Goal: Information Seeking & Learning: Stay updated

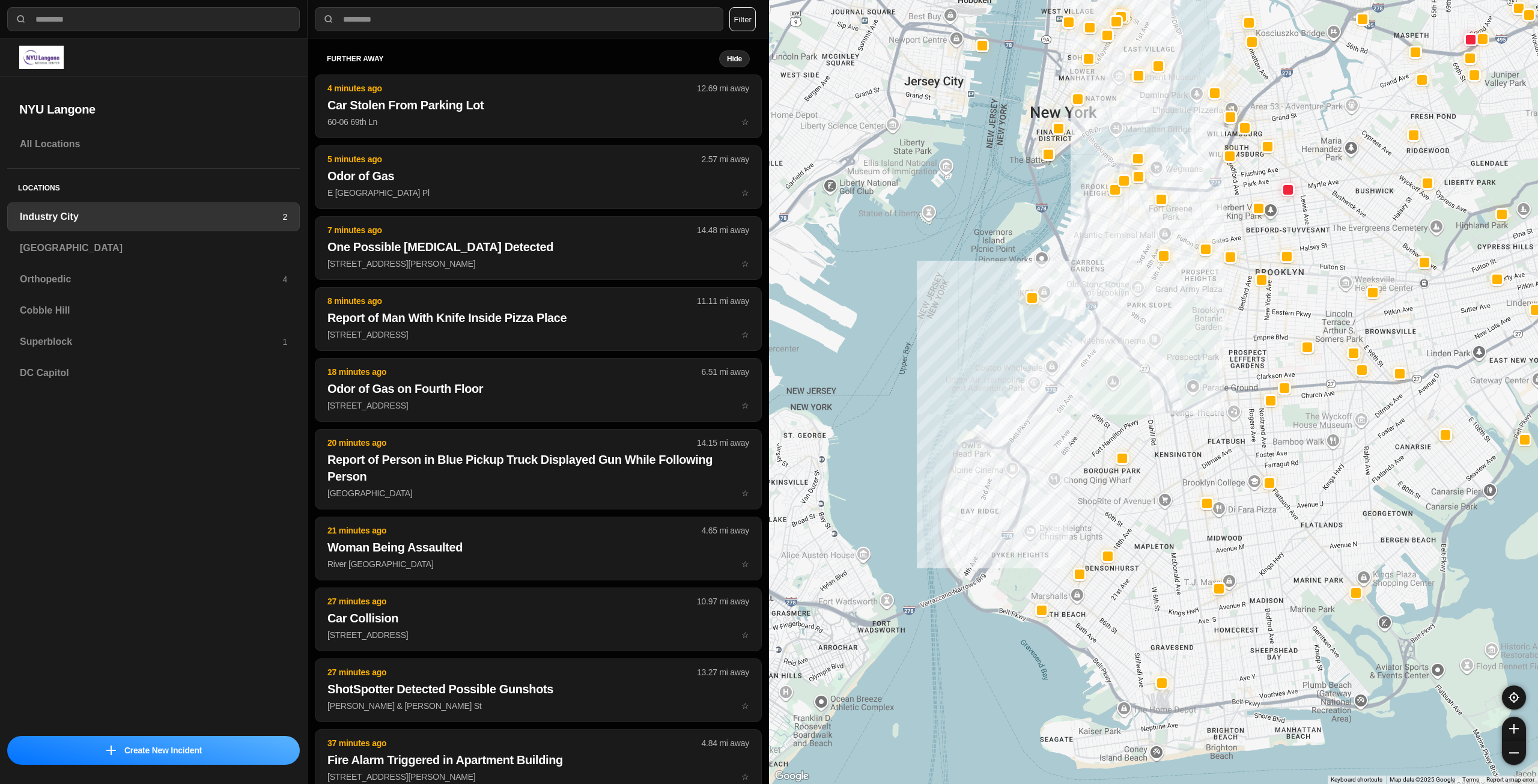
select select "*"
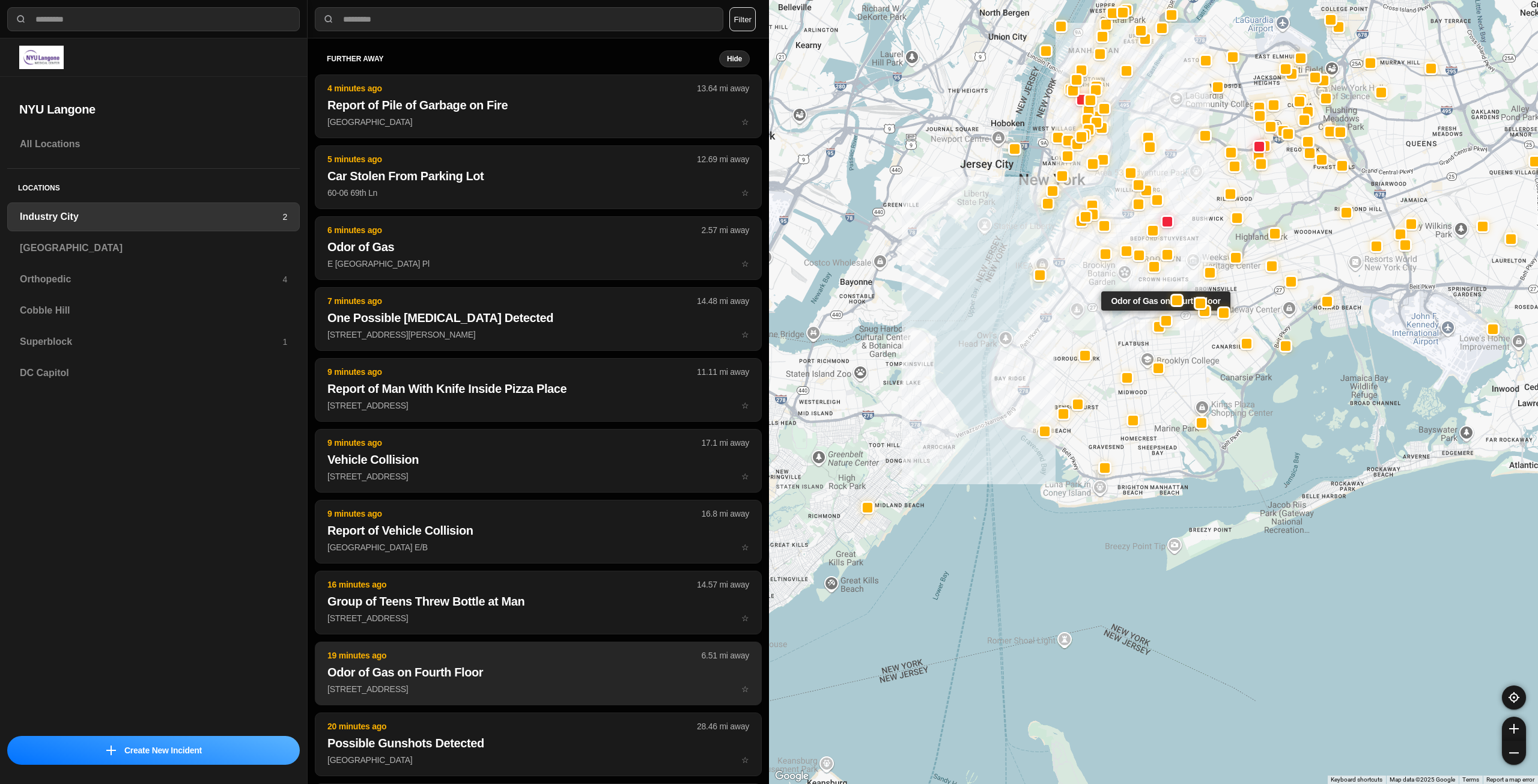
scroll to position [60, 0]
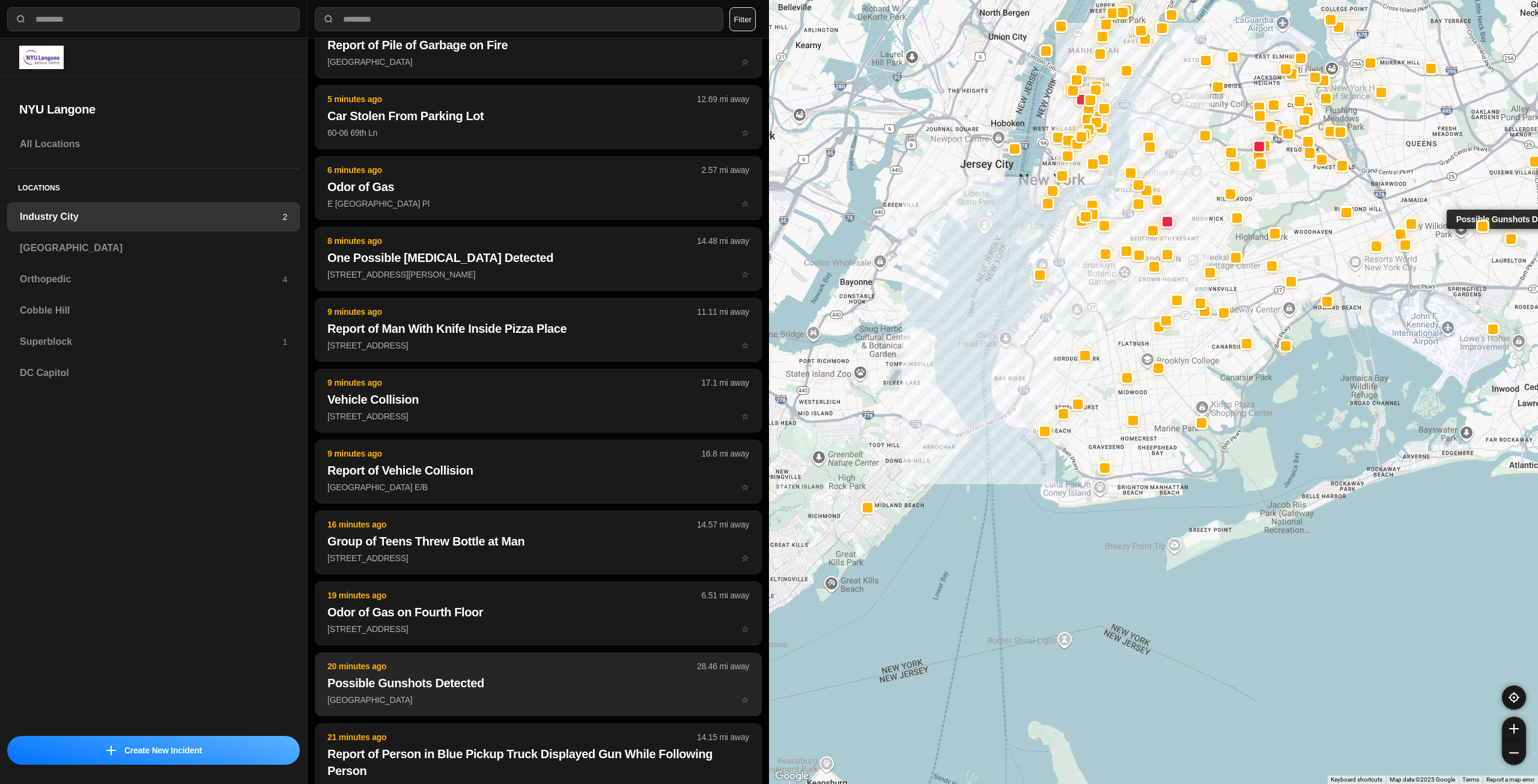
click at [496, 679] on h2 "Possible Gunshots Detected" at bounding box center [537, 683] width 422 height 17
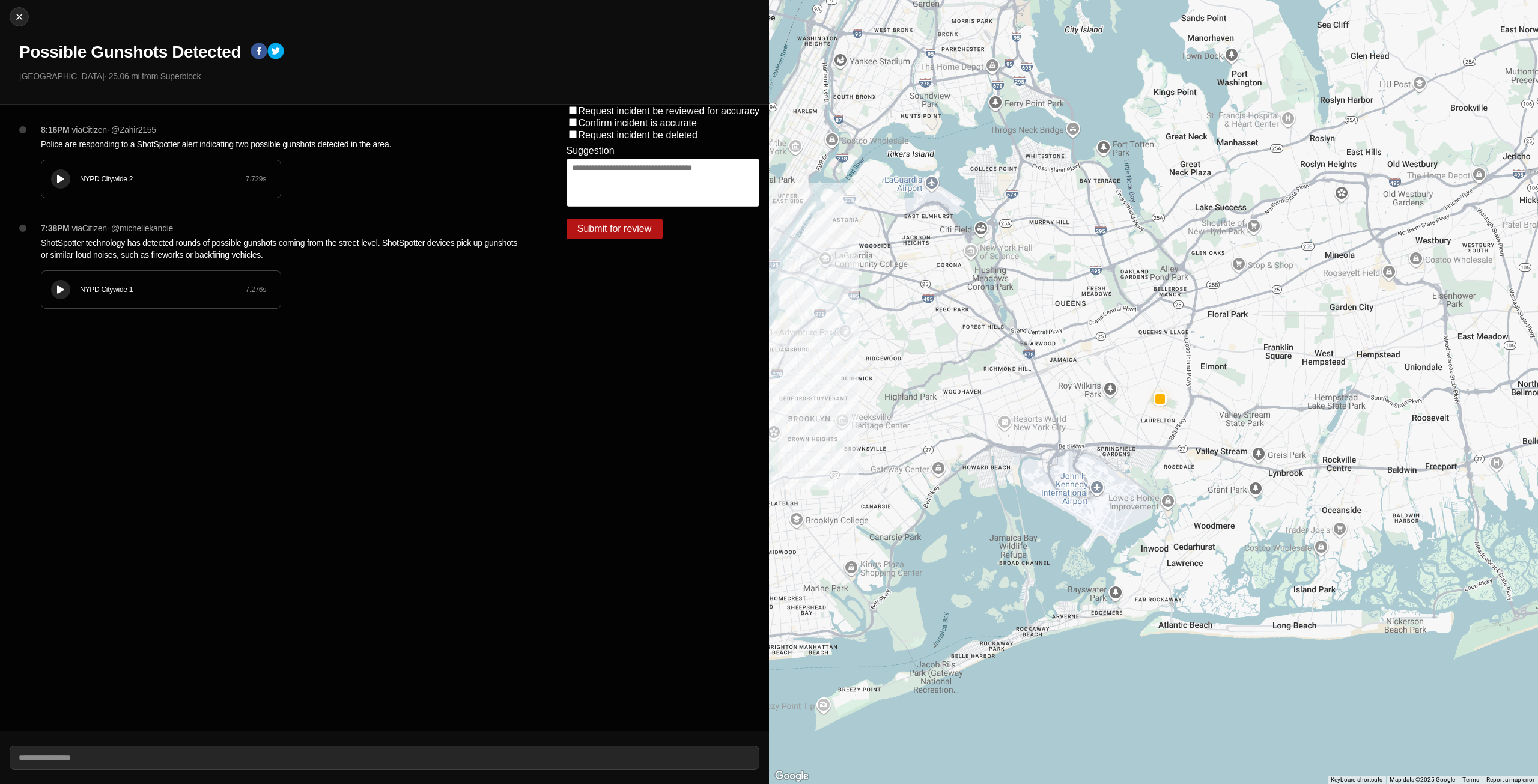
click at [66, 182] on div at bounding box center [60, 179] width 12 height 9
click at [57, 182] on icon at bounding box center [60, 179] width 7 height 8
click at [56, 285] on div at bounding box center [60, 289] width 12 height 9
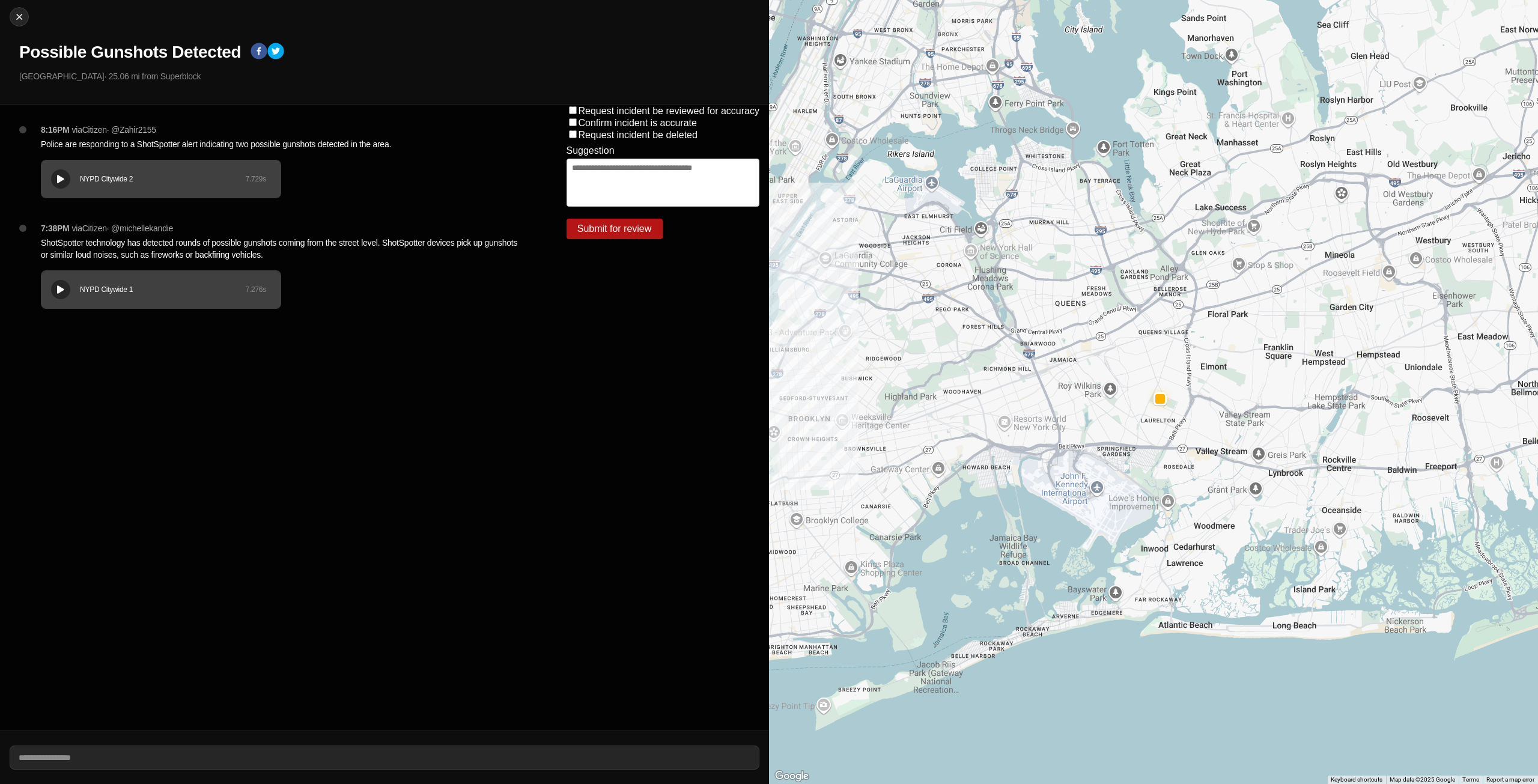
click at [66, 290] on div at bounding box center [60, 289] width 12 height 9
click at [11, 15] on div at bounding box center [19, 17] width 18 height 12
select select "*"
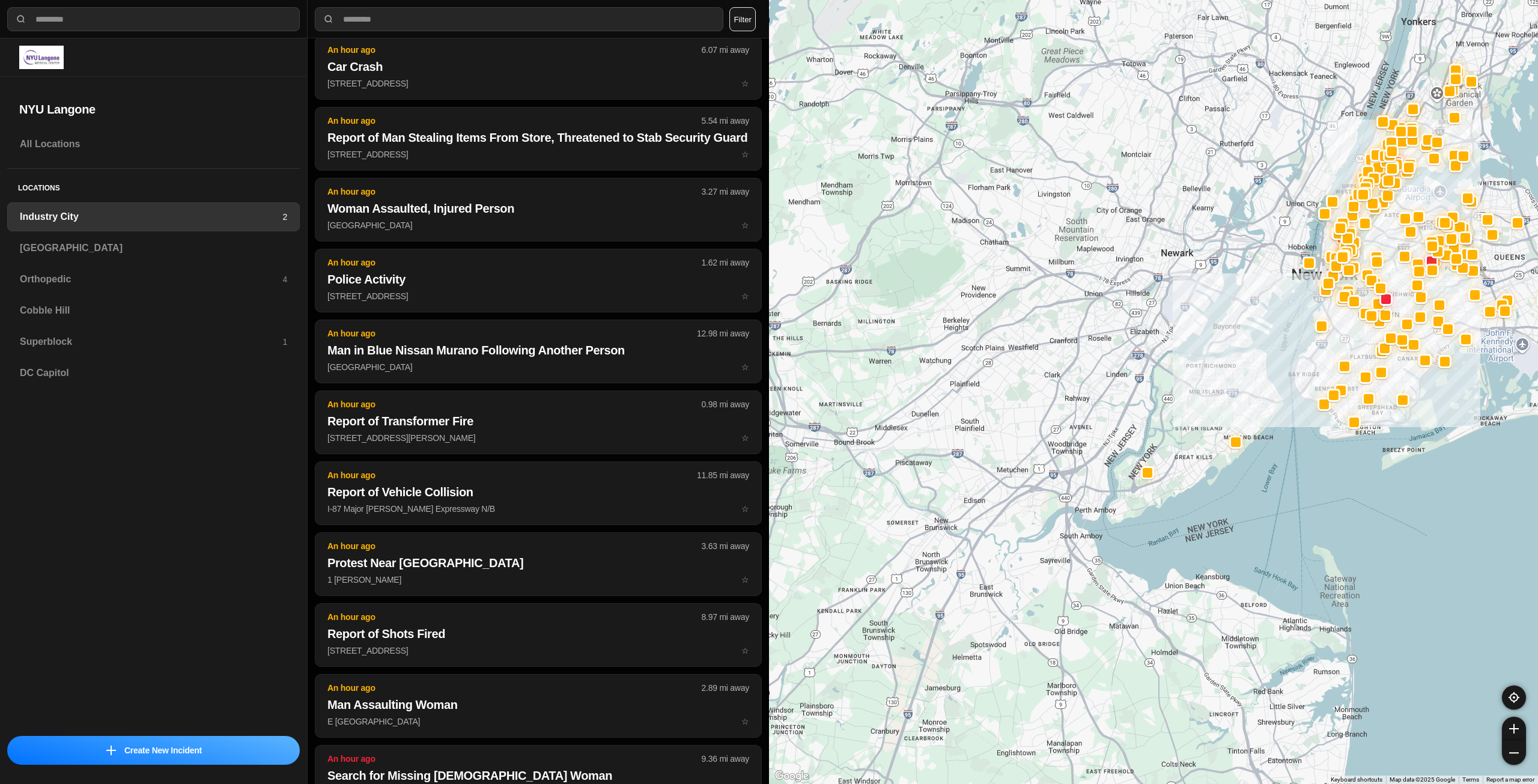
scroll to position [3048, 0]
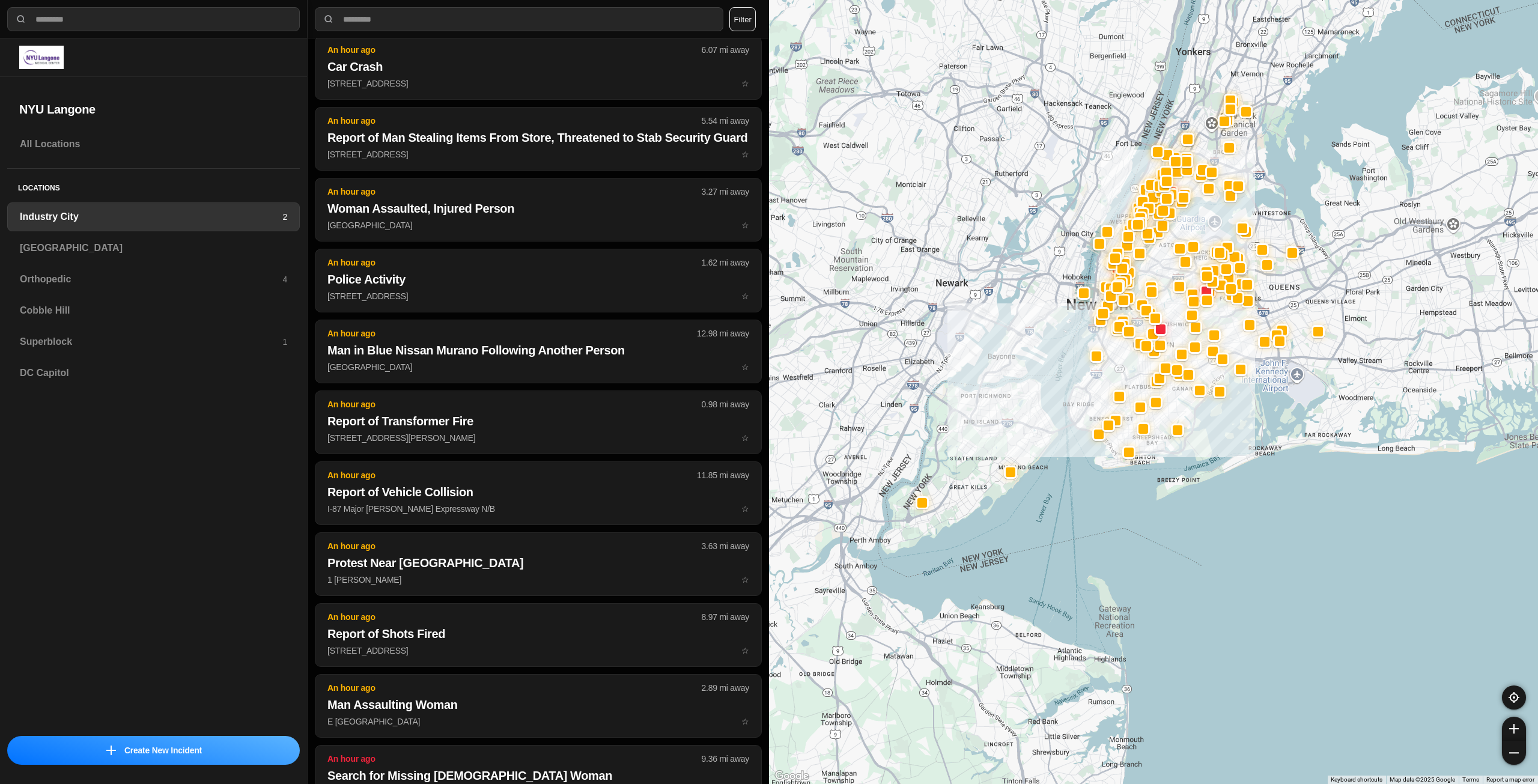
drag, startPoint x: 1337, startPoint y: 341, endPoint x: 1107, endPoint y: 372, distance: 232.1
click at [1107, 372] on div at bounding box center [1153, 392] width 769 height 784
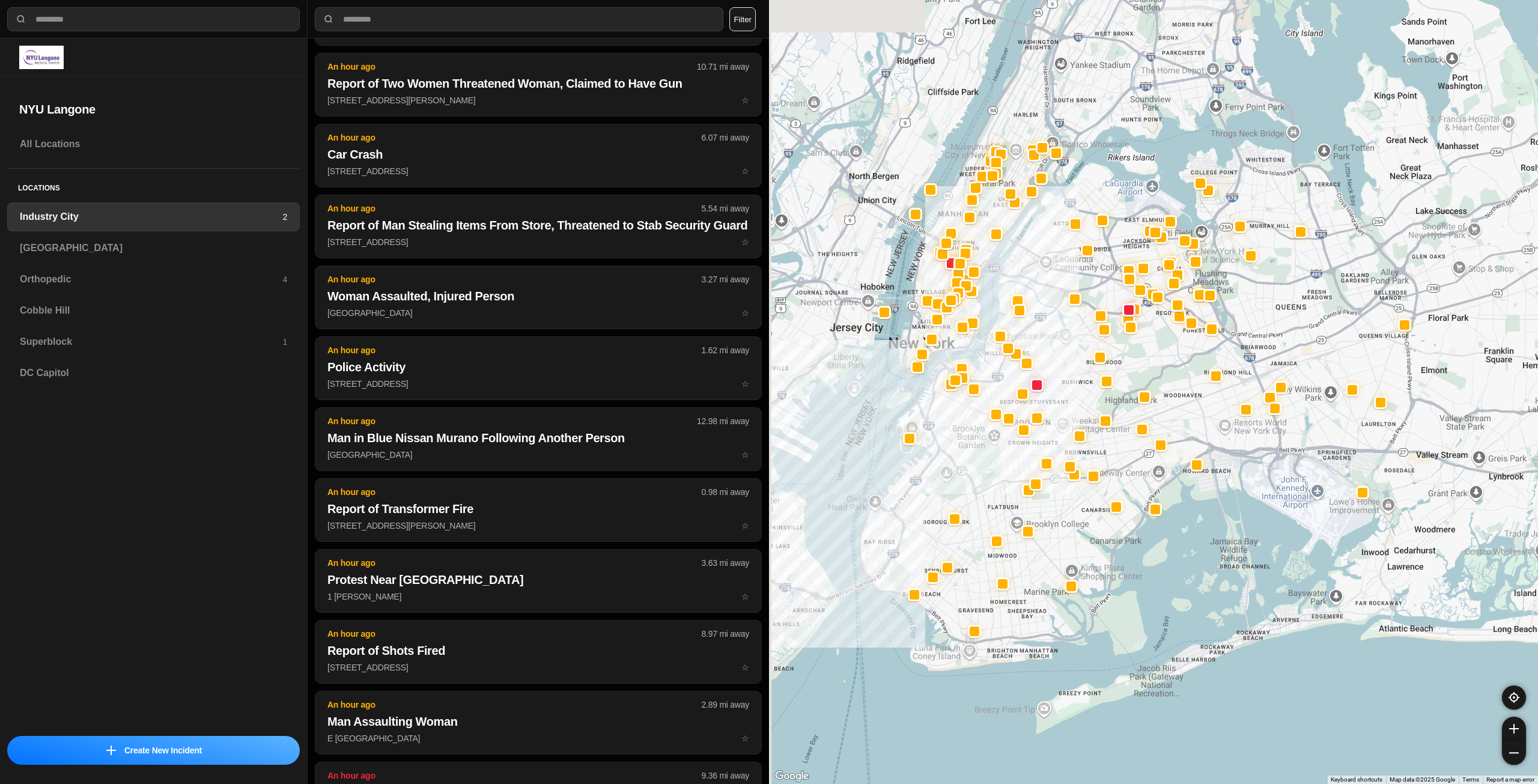
scroll to position [2906, 0]
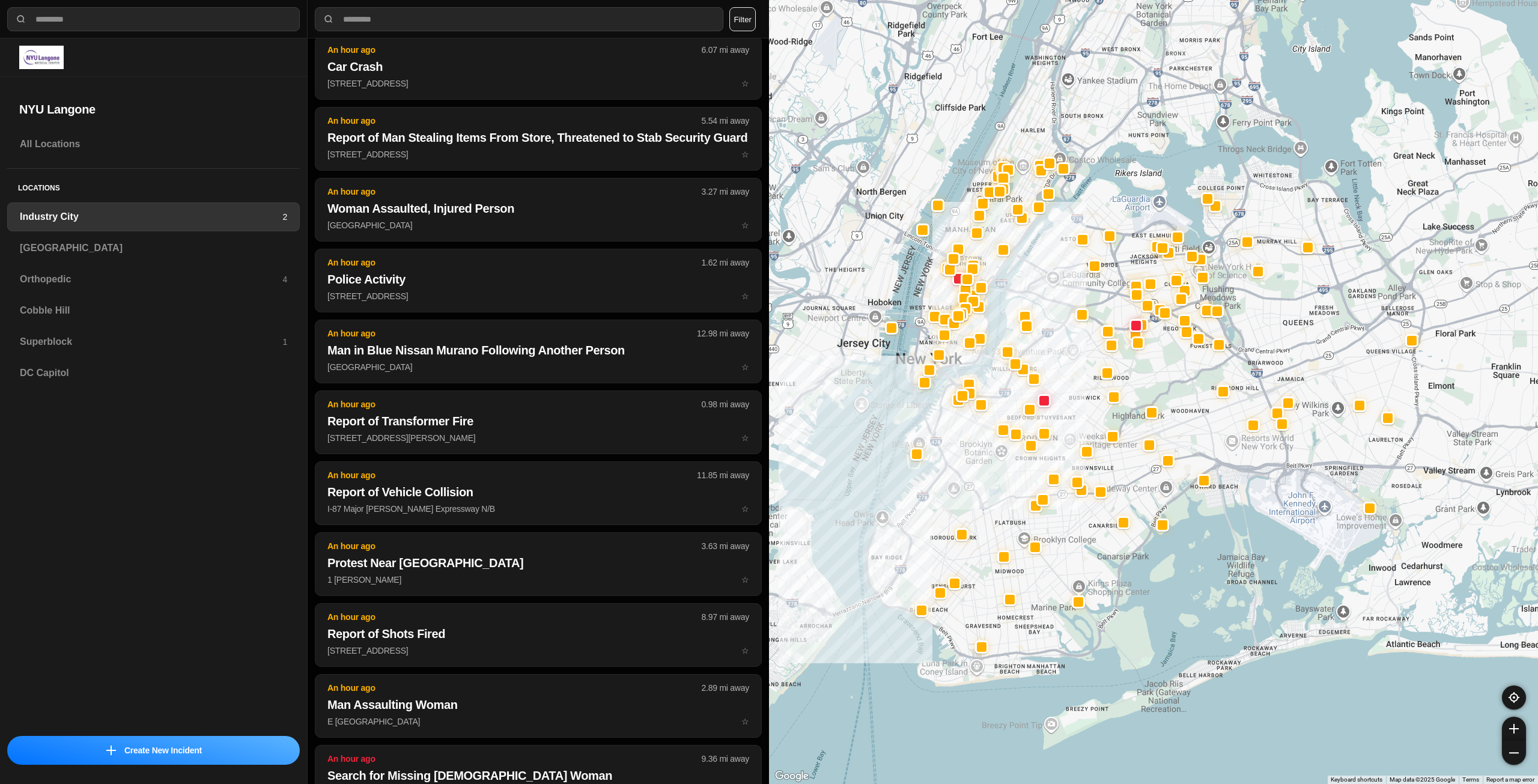
drag, startPoint x: 1075, startPoint y: 297, endPoint x: 1137, endPoint y: 457, distance: 171.6
click at [1137, 457] on div at bounding box center [1153, 392] width 769 height 784
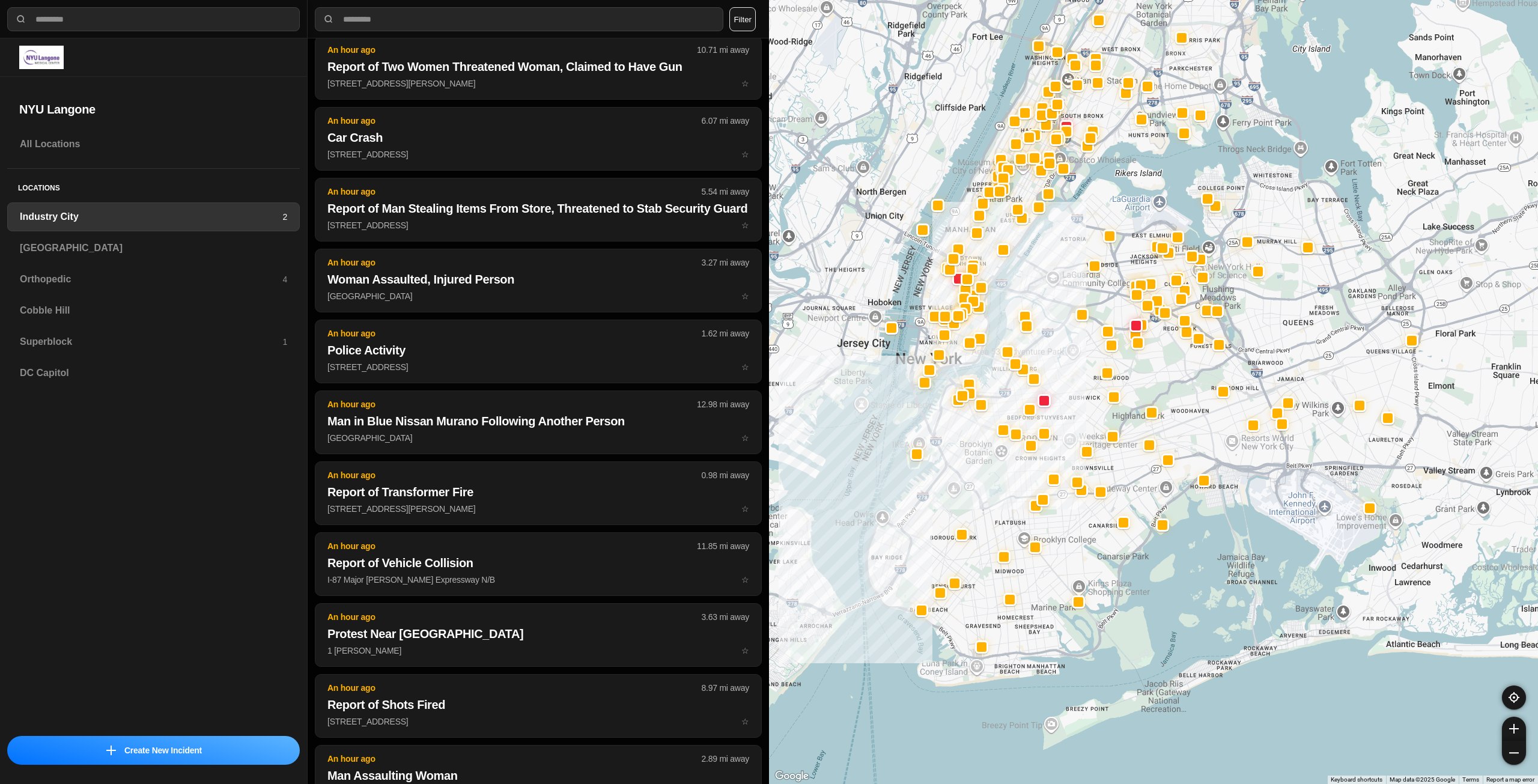
scroll to position [3190, 0]
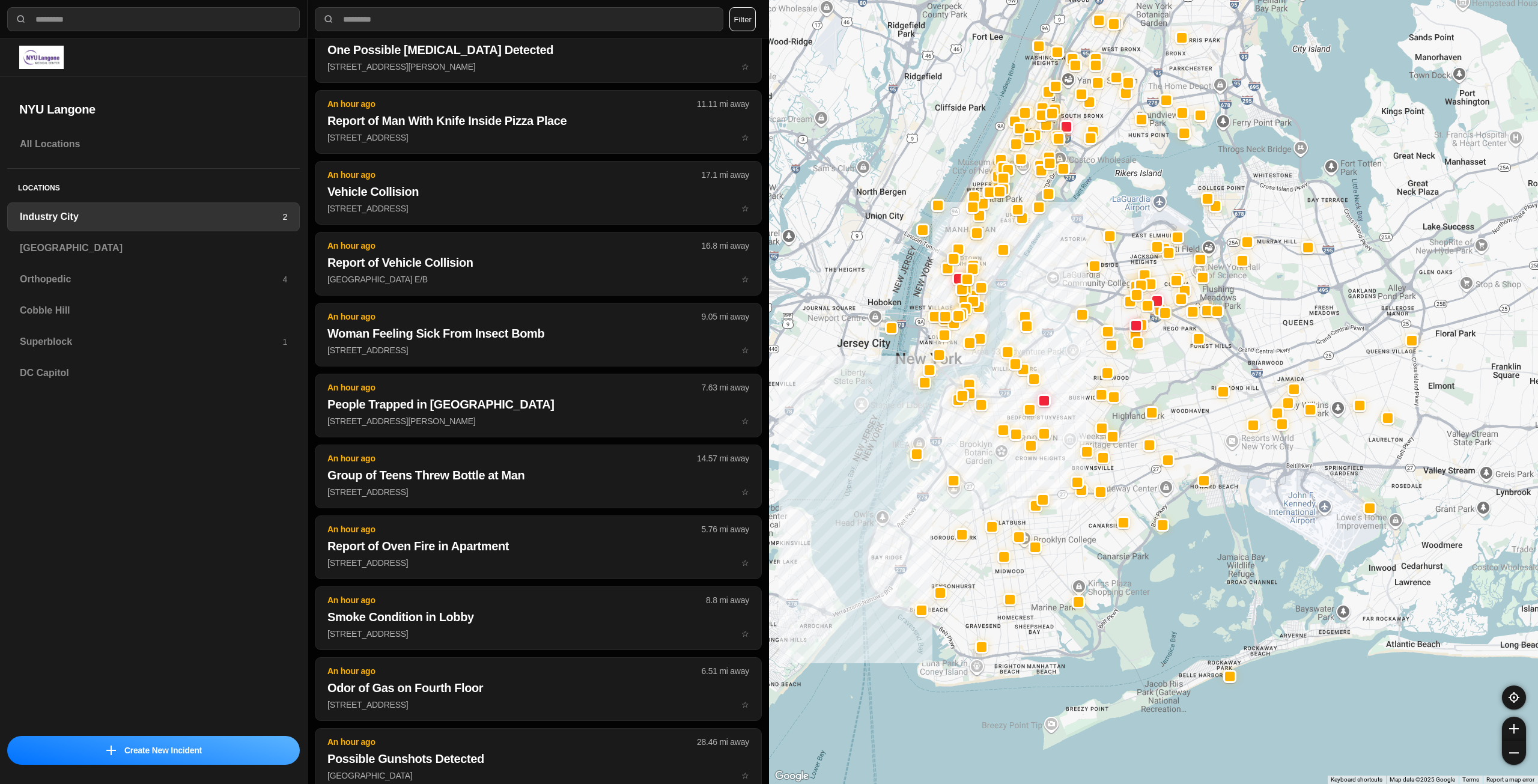
click at [90, 217] on h3 "Industry City" at bounding box center [151, 216] width 262 height 14
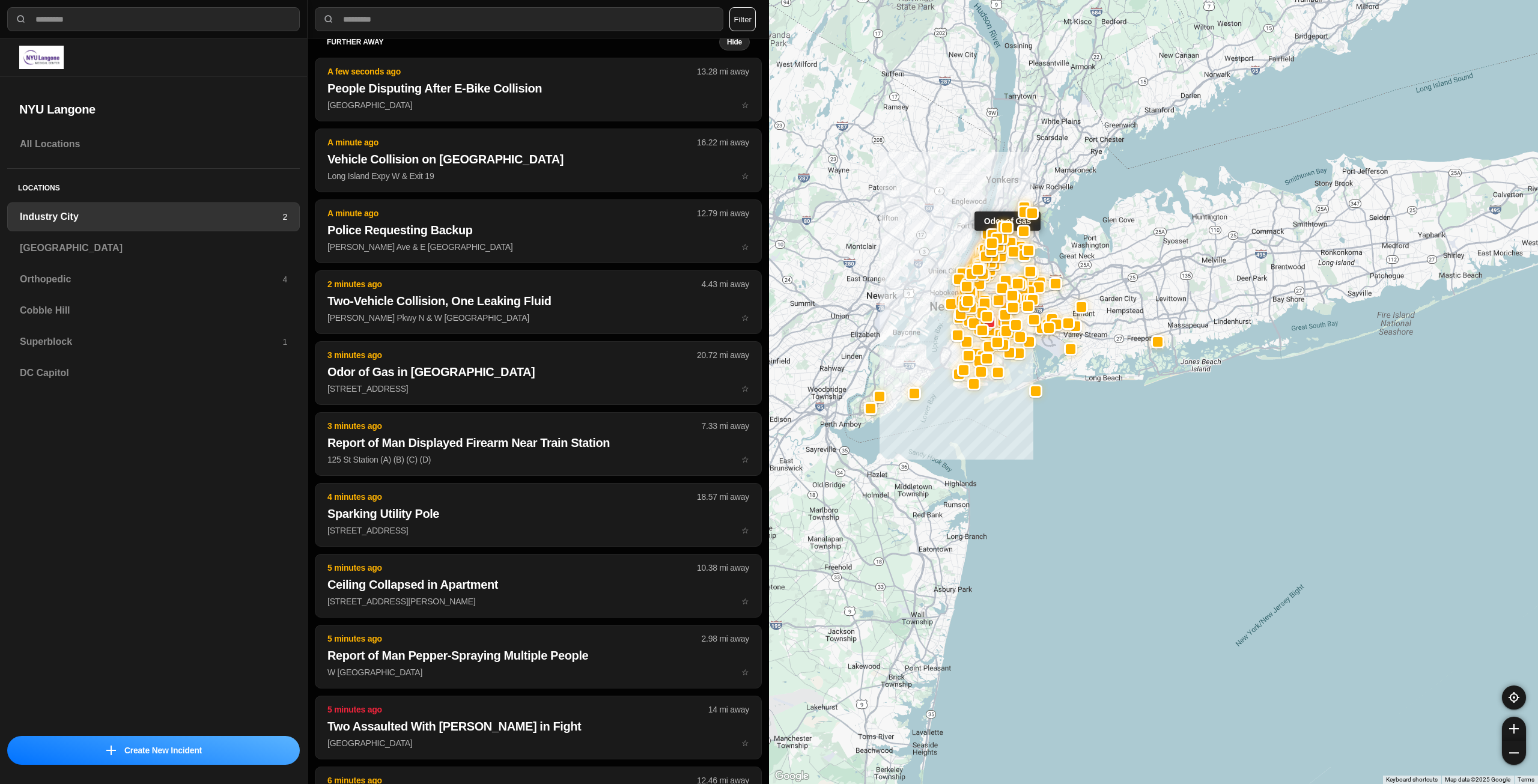
scroll to position [0, 0]
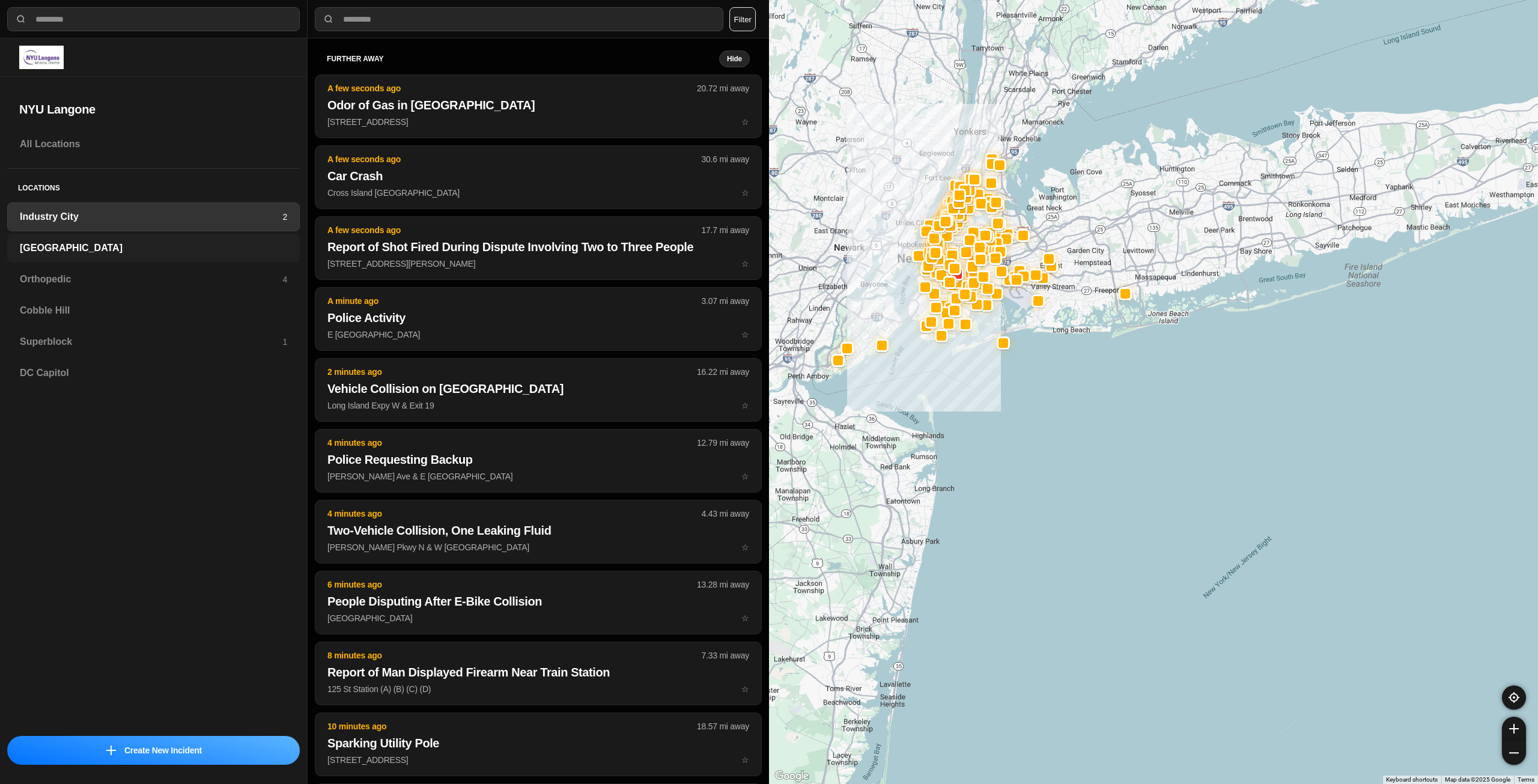
click at [144, 243] on h3 "[GEOGRAPHIC_DATA]" at bounding box center [153, 248] width 267 height 14
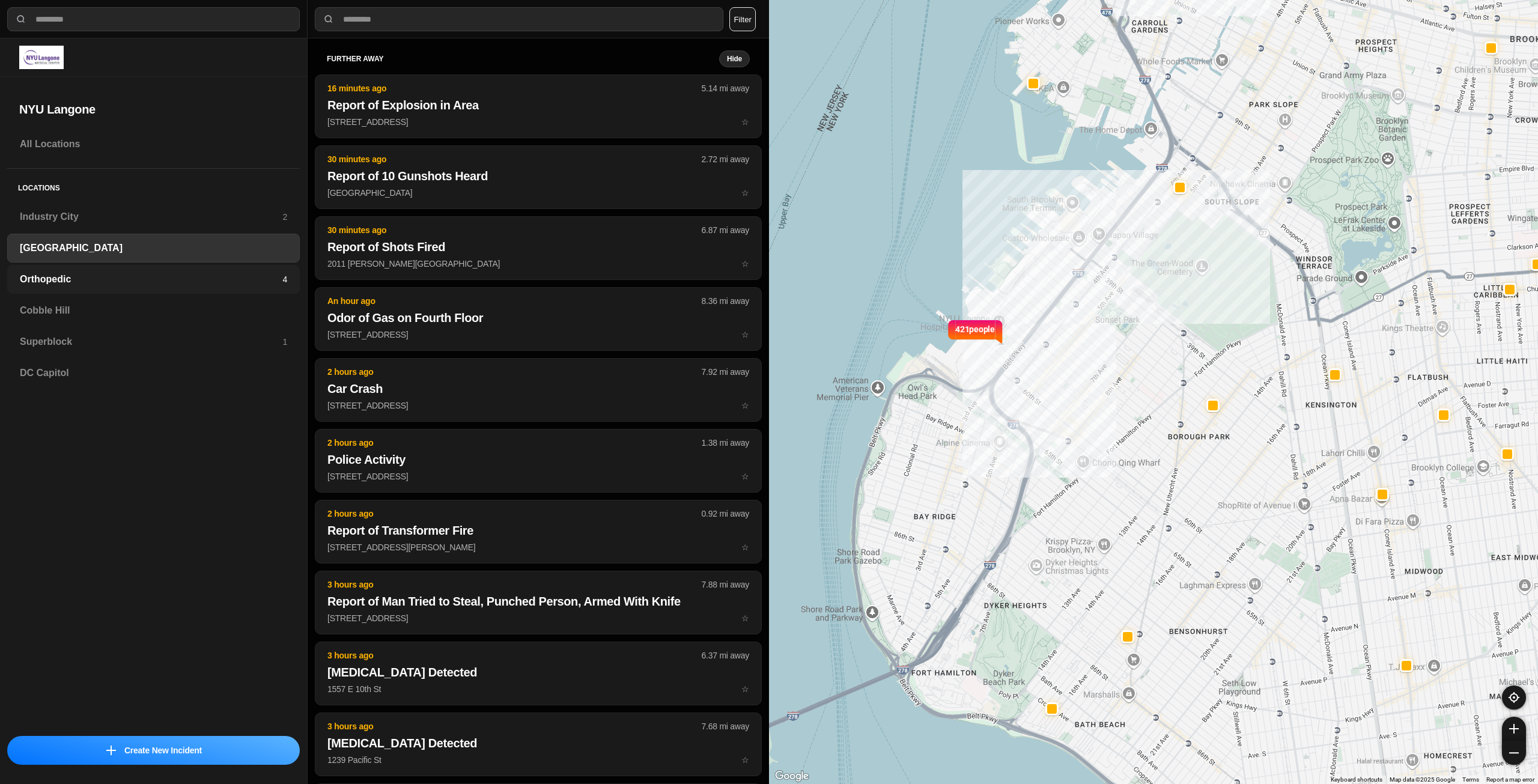
click at [125, 273] on h3 "Orthopedic" at bounding box center [151, 279] width 262 height 14
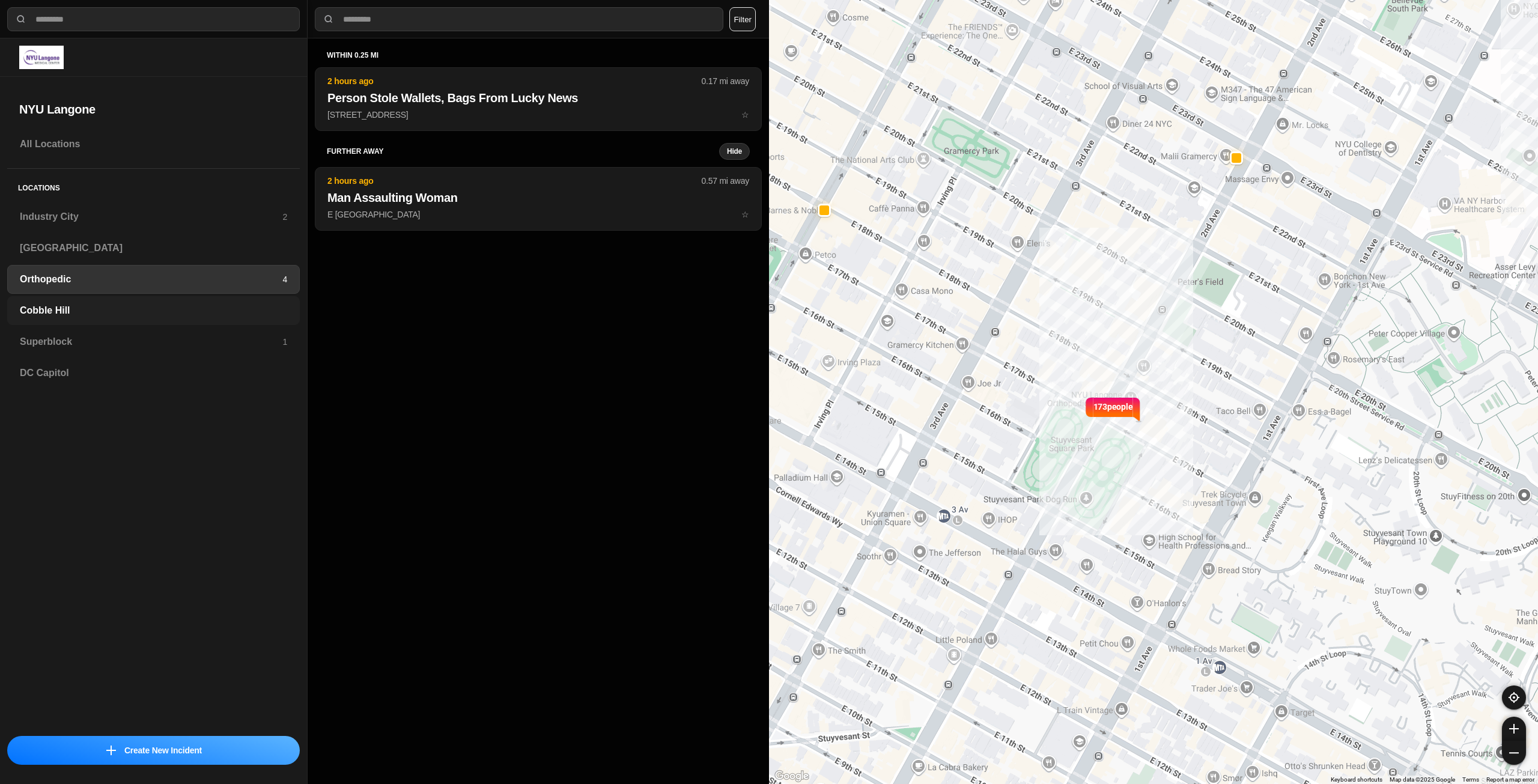
click at [118, 315] on h3 "Cobble Hill" at bounding box center [153, 310] width 267 height 14
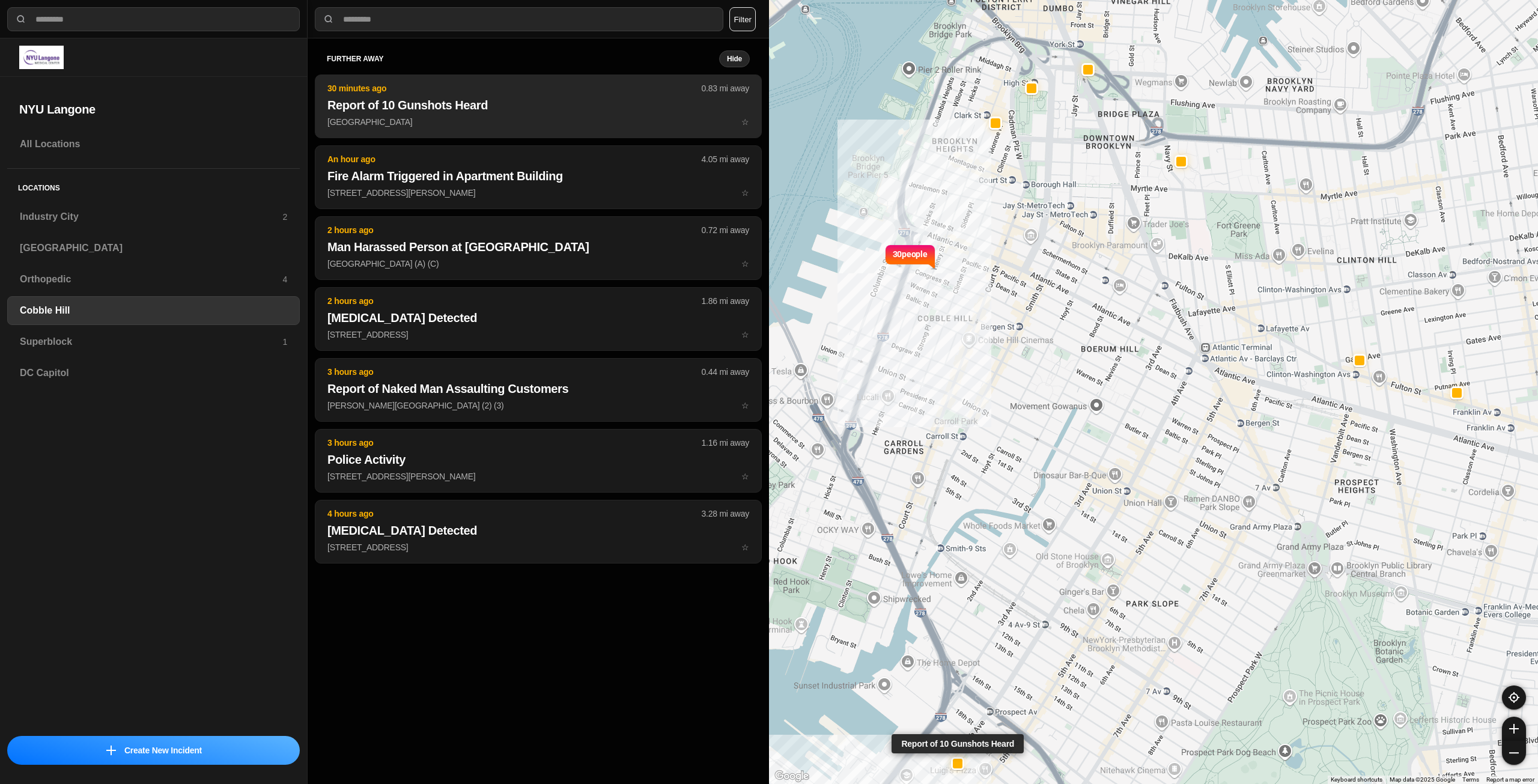
click at [465, 108] on h2 "Report of 10 Gunshots Heard" at bounding box center [537, 106] width 422 height 17
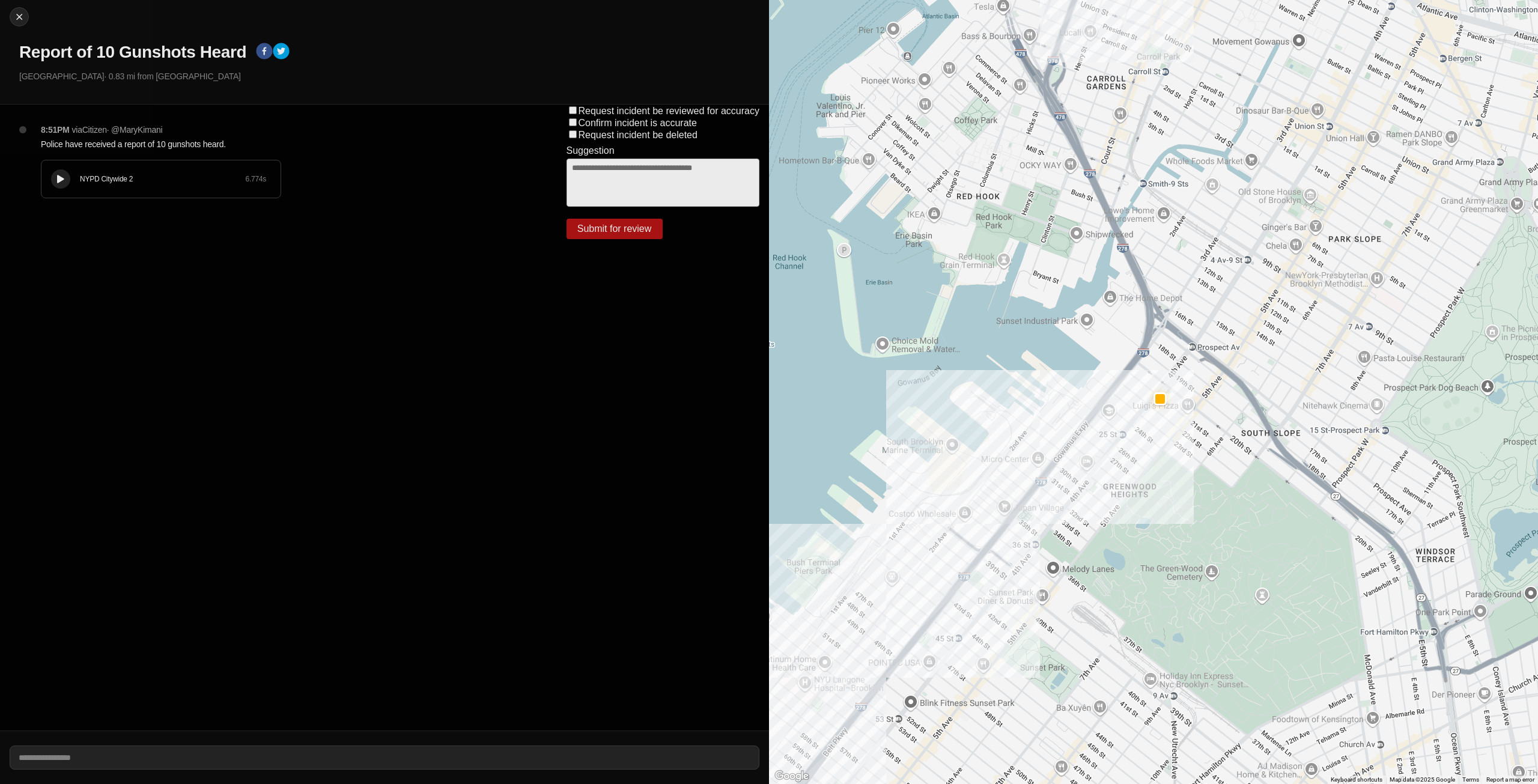
click at [60, 179] on icon at bounding box center [60, 179] width 7 height 8
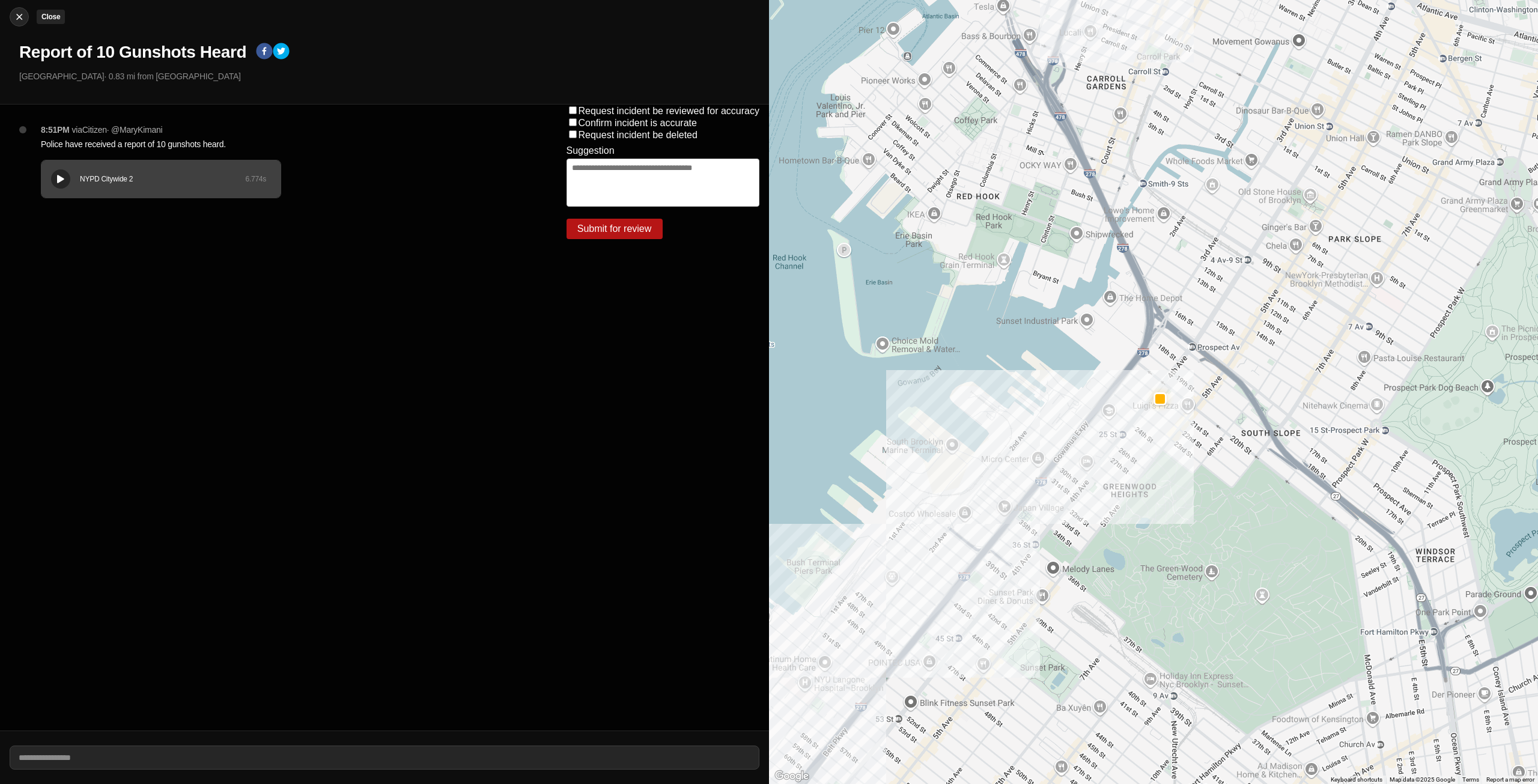
click at [24, 17] on img at bounding box center [20, 17] width 12 height 12
select select "*"
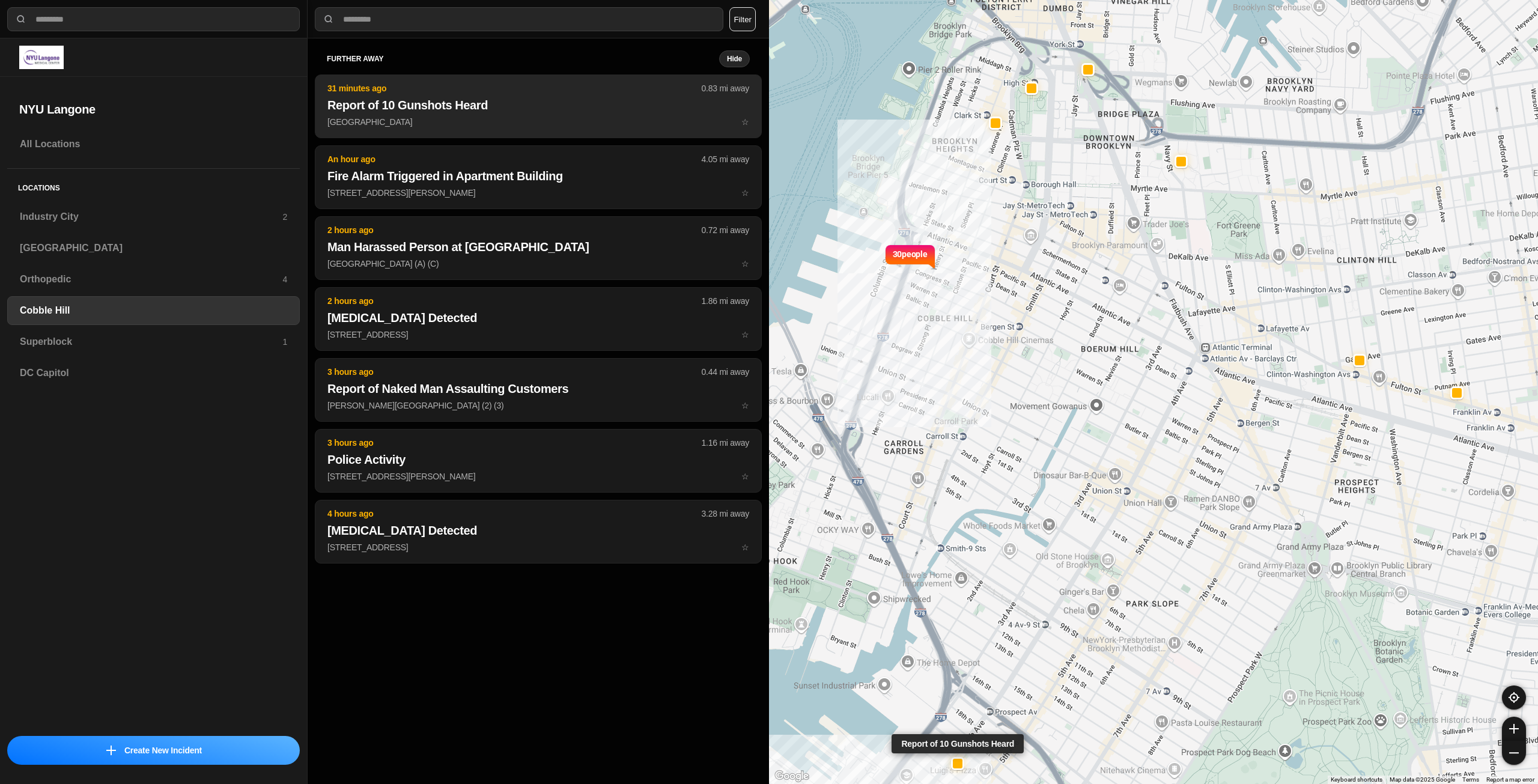
click at [510, 121] on p "4th Ave & 21st St ☆" at bounding box center [537, 122] width 422 height 12
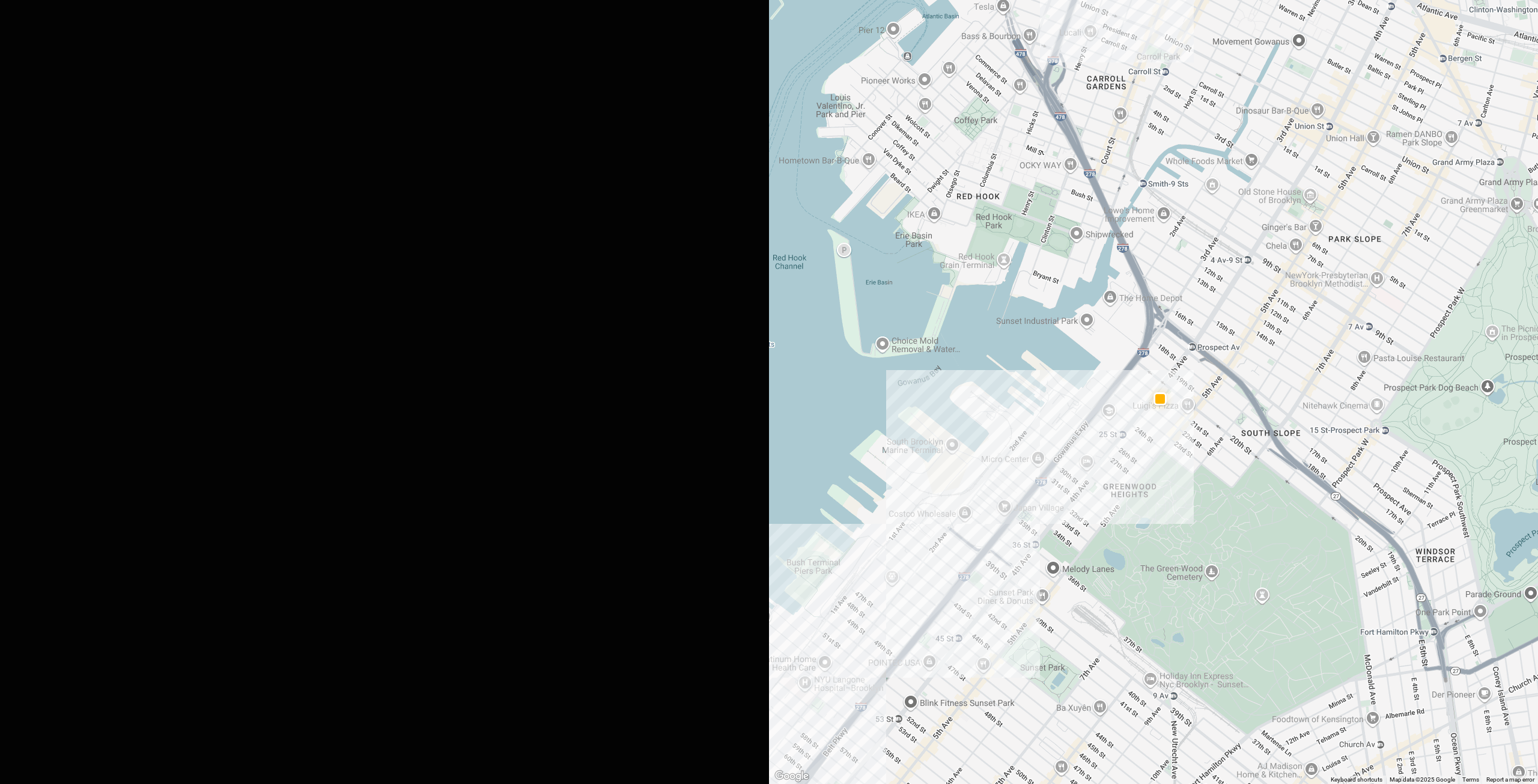
click at [450, 367] on div "8:51PM via Citizen · @ MaryKimani Police have received a report of 10 gunshots …" at bounding box center [278, 417] width 557 height 626
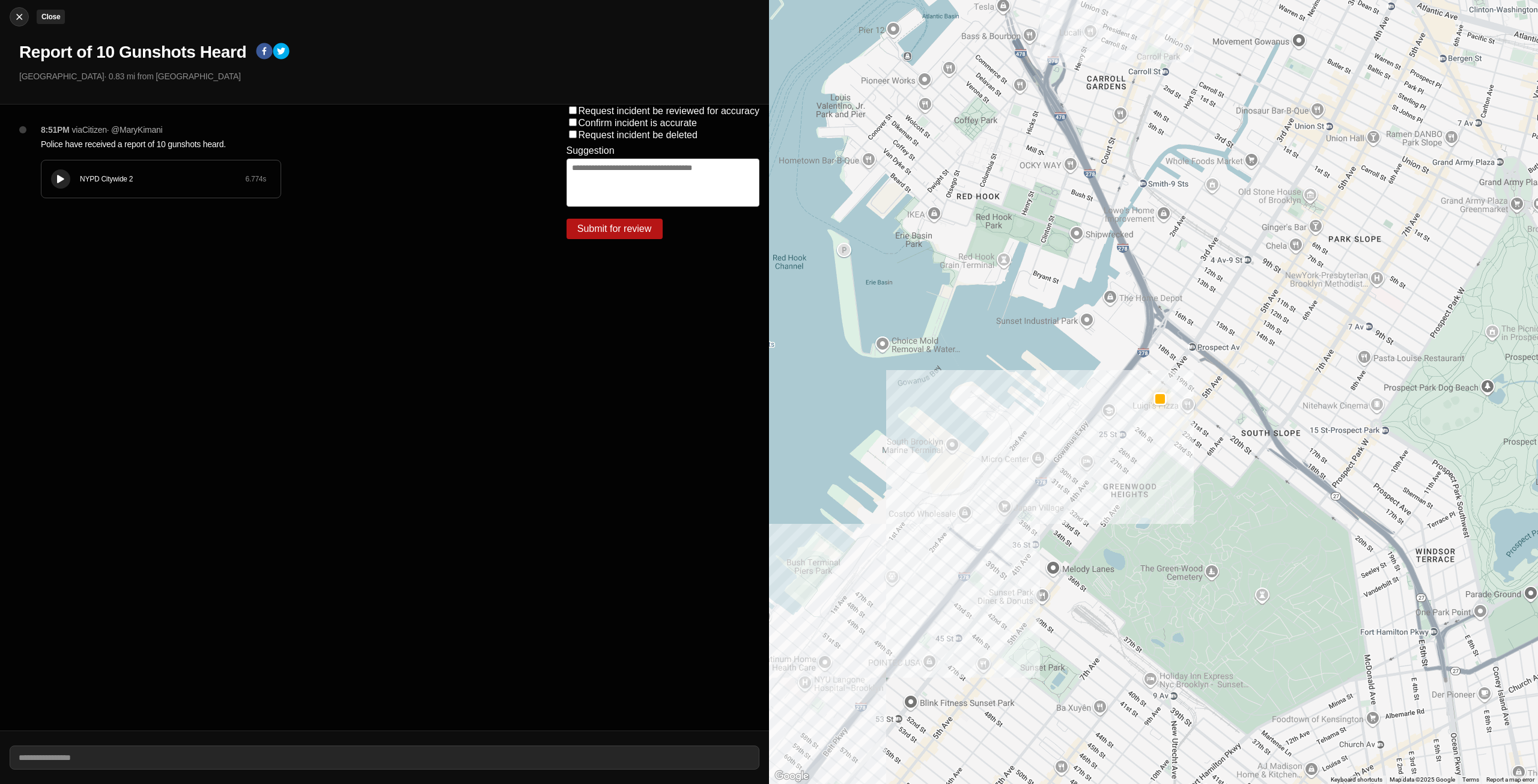
click at [25, 19] on img at bounding box center [20, 17] width 12 height 12
select select "*"
